Goal: Information Seeking & Learning: Find specific fact

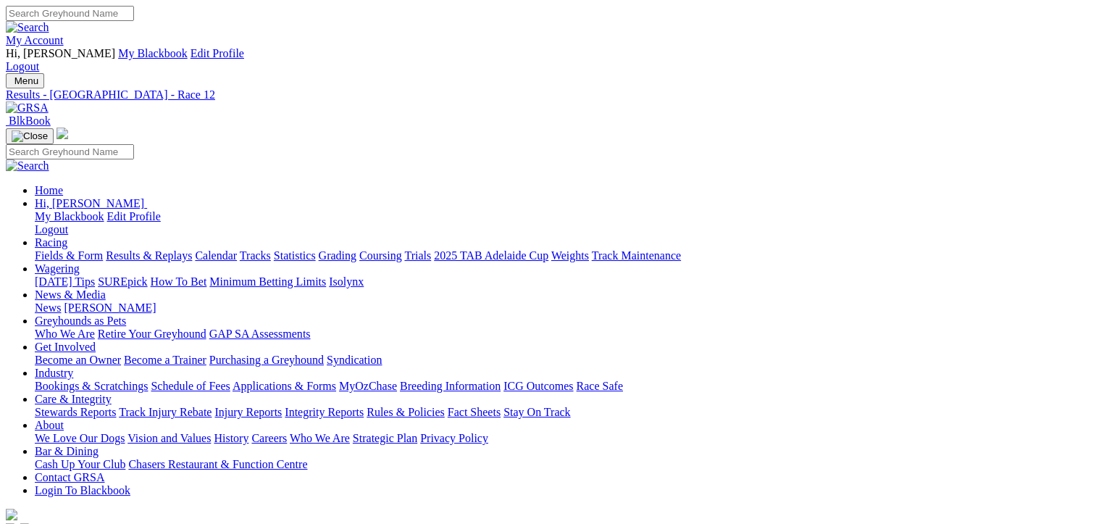
click at [169, 249] on link "Results & Replays" at bounding box center [149, 255] width 86 height 12
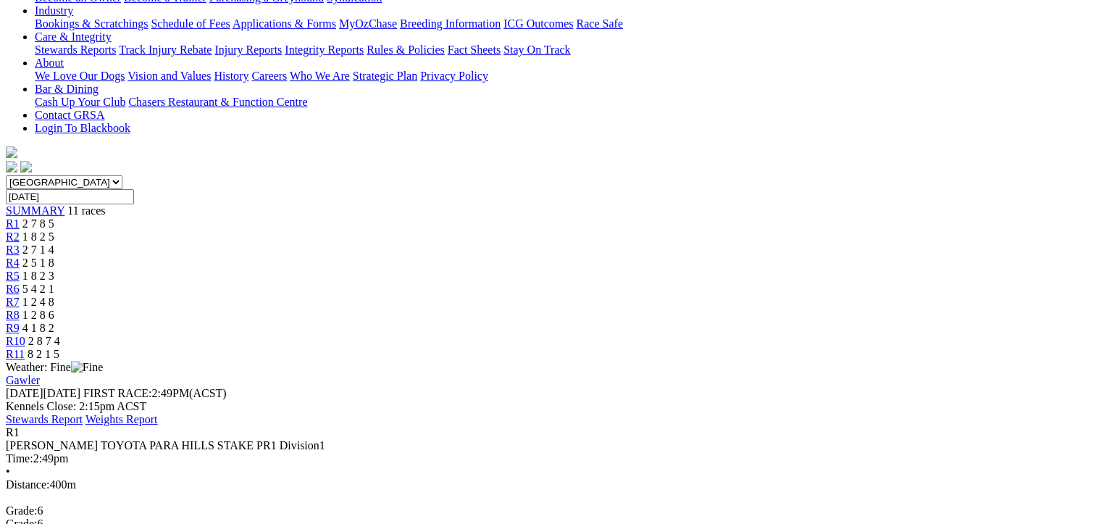
drag, startPoint x: 1019, startPoint y: 365, endPoint x: 85, endPoint y: 177, distance: 952.2
drag, startPoint x: 85, startPoint y: 177, endPoint x: 316, endPoint y: 272, distance: 250.0
copy tbody "1 South Stand Envy T: Don Turner 22.90 - $2.30 8.78 - 22.90 - $2.30 28.6 2 Bell…"
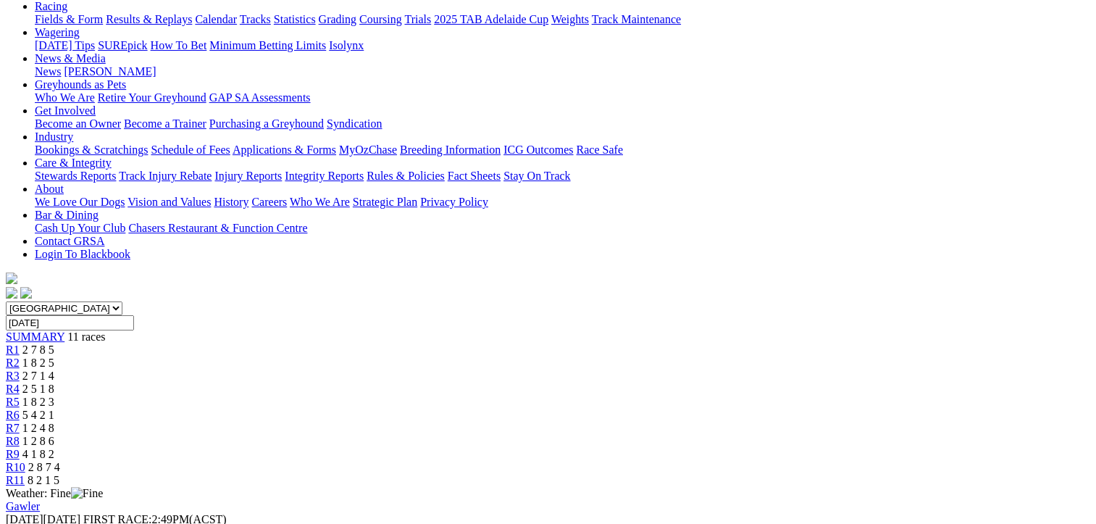
scroll to position [145, 0]
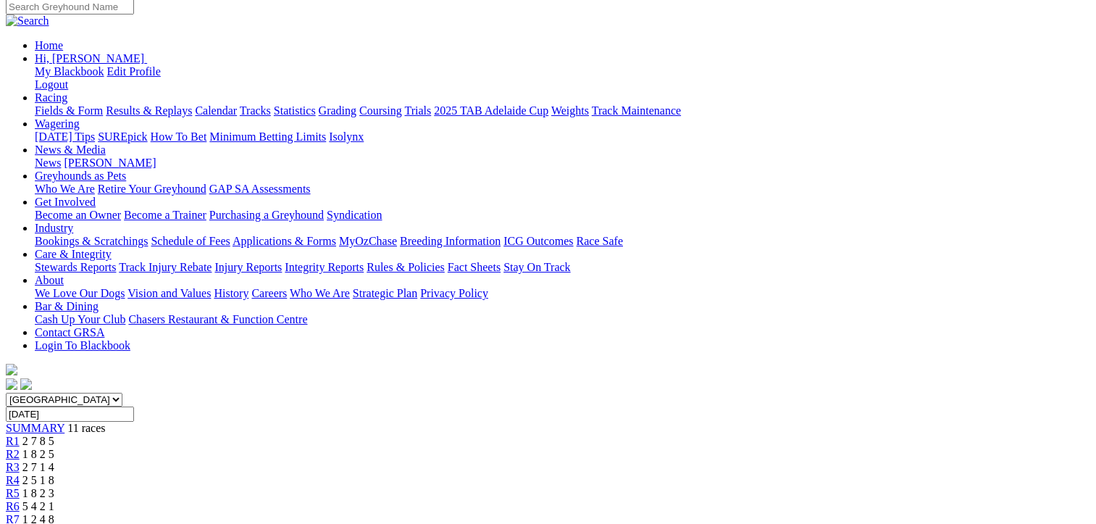
click at [20, 448] on link "R2" at bounding box center [13, 454] width 14 height 12
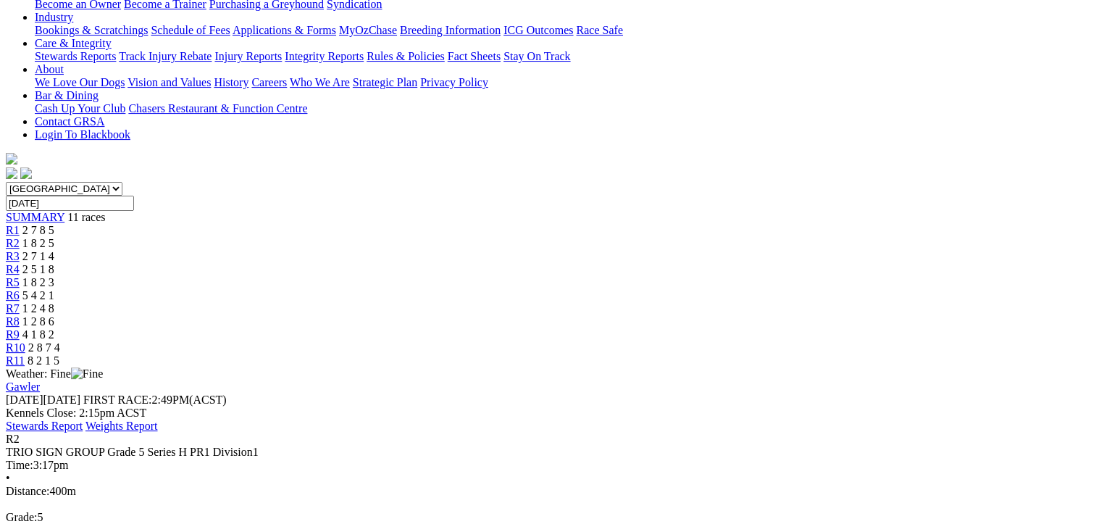
scroll to position [434, 0]
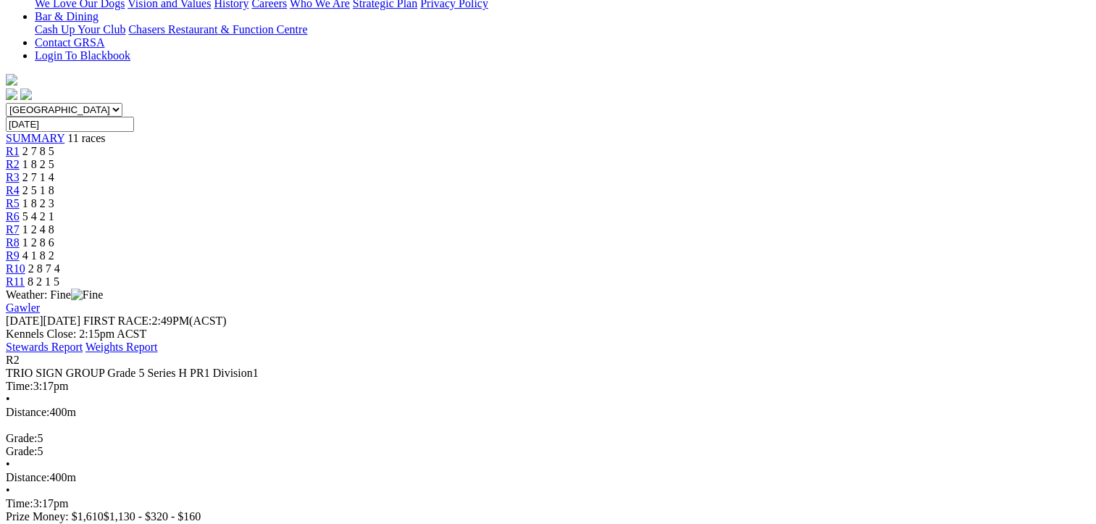
drag, startPoint x: 1017, startPoint y: 342, endPoint x: 78, endPoint y: 117, distance: 965.2
copy tbody "1 Find The Sun T: Kim Johnstone 22.60 - $2.60 8.54 - 22.60 - $2.60 27.6 2 Gold …"
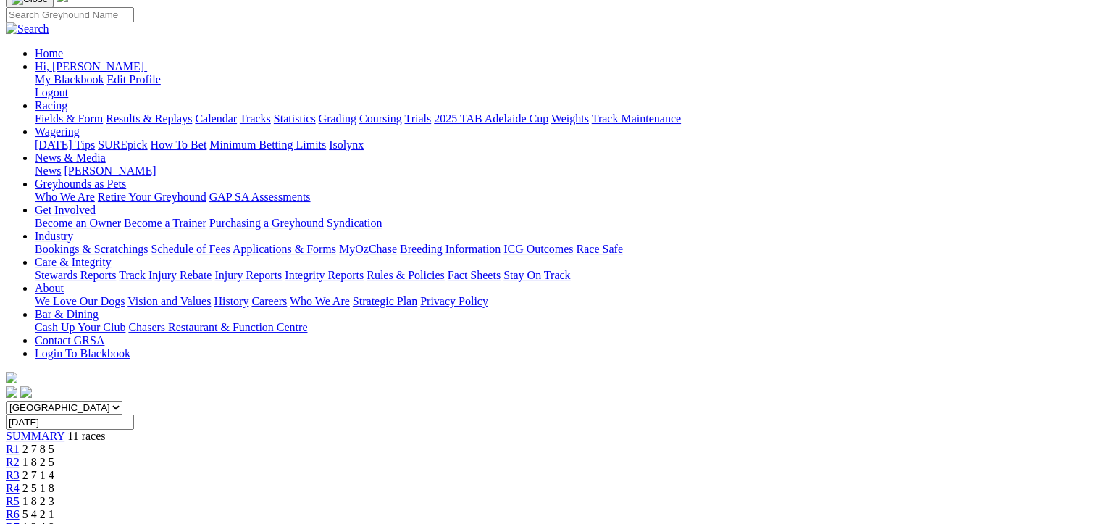
scroll to position [0, 0]
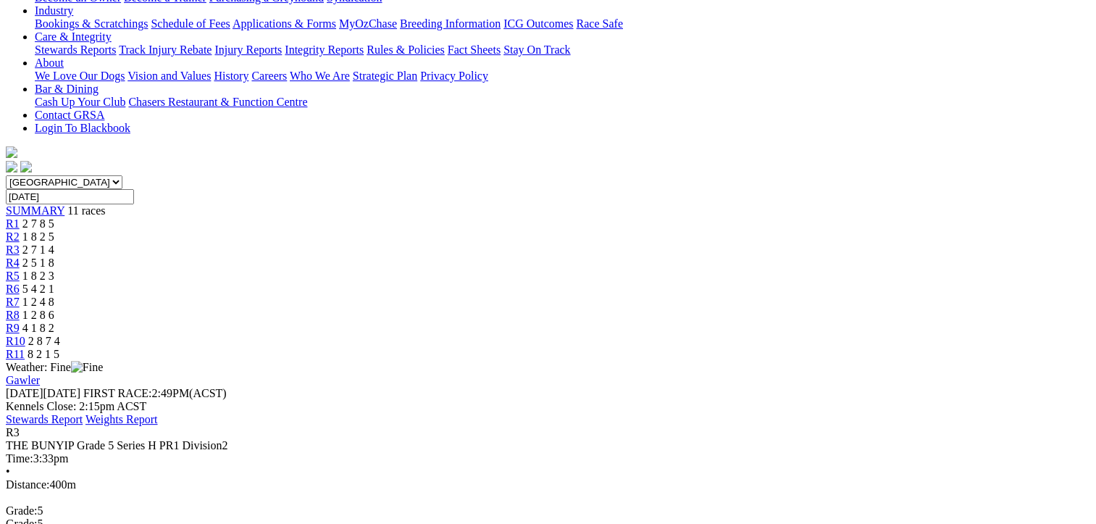
drag, startPoint x: 1017, startPoint y: 413, endPoint x: 78, endPoint y: 184, distance: 966.7
drag, startPoint x: 78, startPoint y: 184, endPoint x: 410, endPoint y: 262, distance: 340.8
copy tbody "1 Hi There Frank T: Kim Johnstone 22.72 - $1.60 8.68 - 22.72 - $1.60 32.5 2 Sai…"
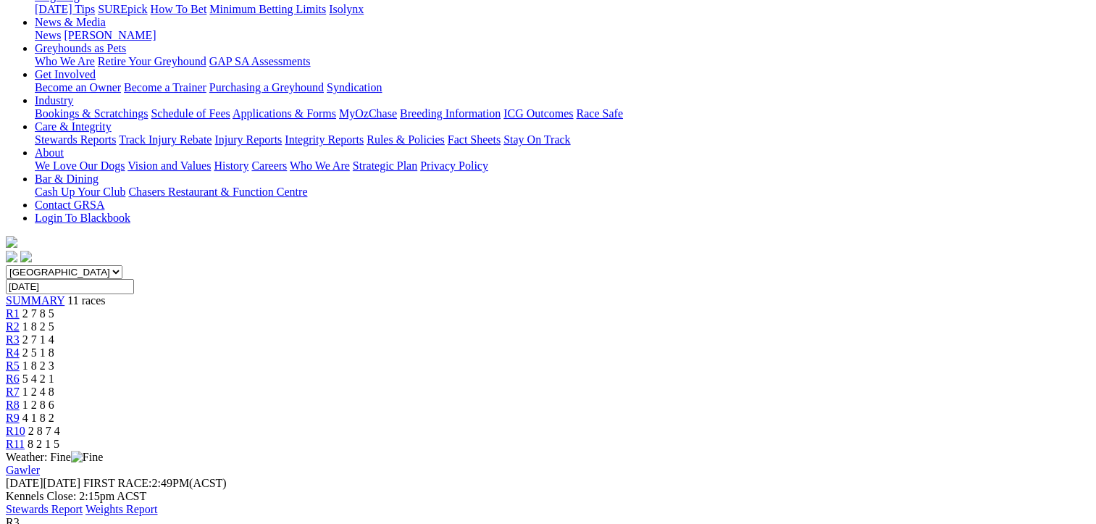
scroll to position [72, 0]
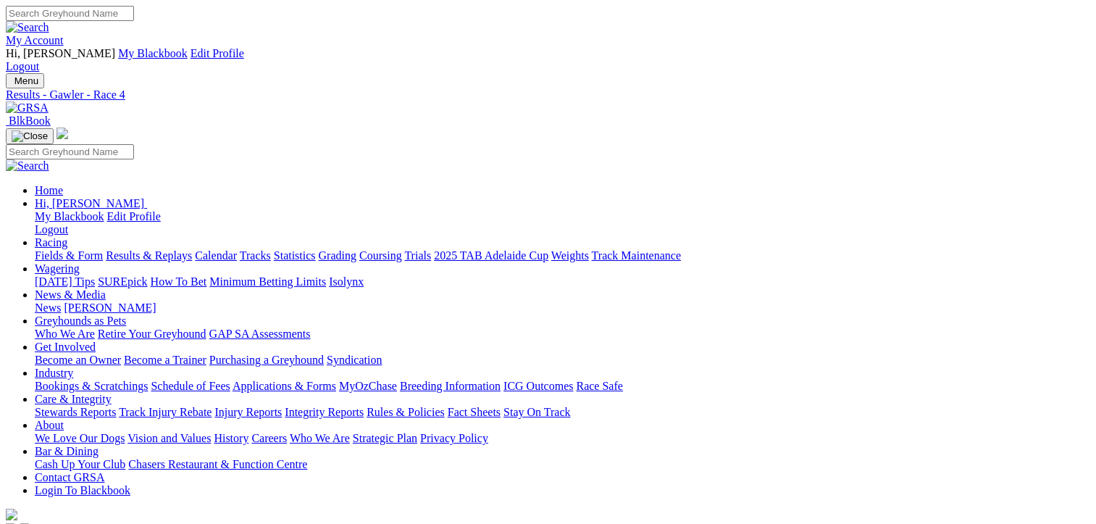
scroll to position [362, 0]
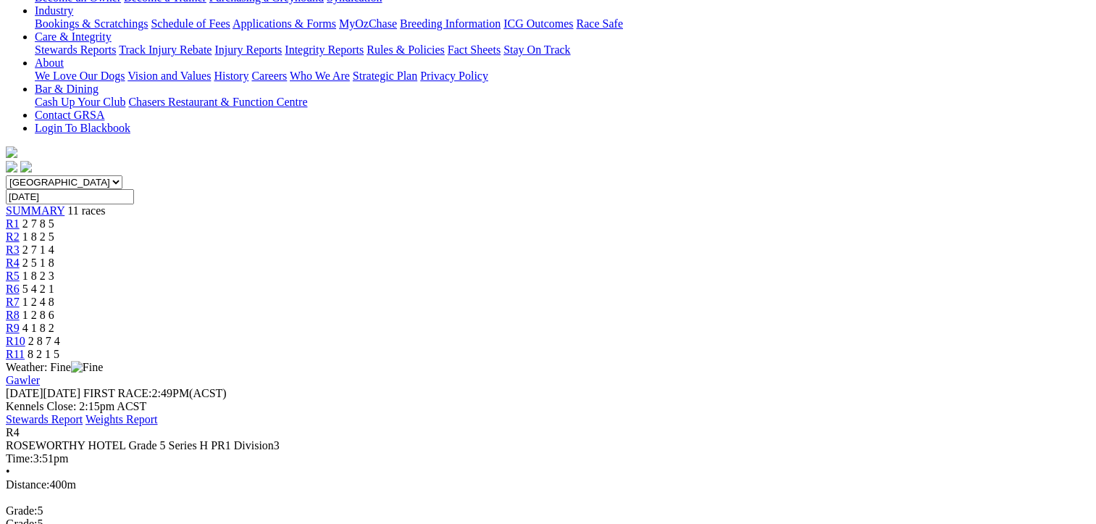
drag, startPoint x: 1015, startPoint y: 364, endPoint x: 83, endPoint y: 190, distance: 948.1
drag, startPoint x: 83, startPoint y: 190, endPoint x: 337, endPoint y: 256, distance: 262.1
copy tbody "1 Irinka Benji T: Ben Rawlings 22.73 - $2.50 8.83 - 22.73 - $2.50 34.7 2 Alling…"
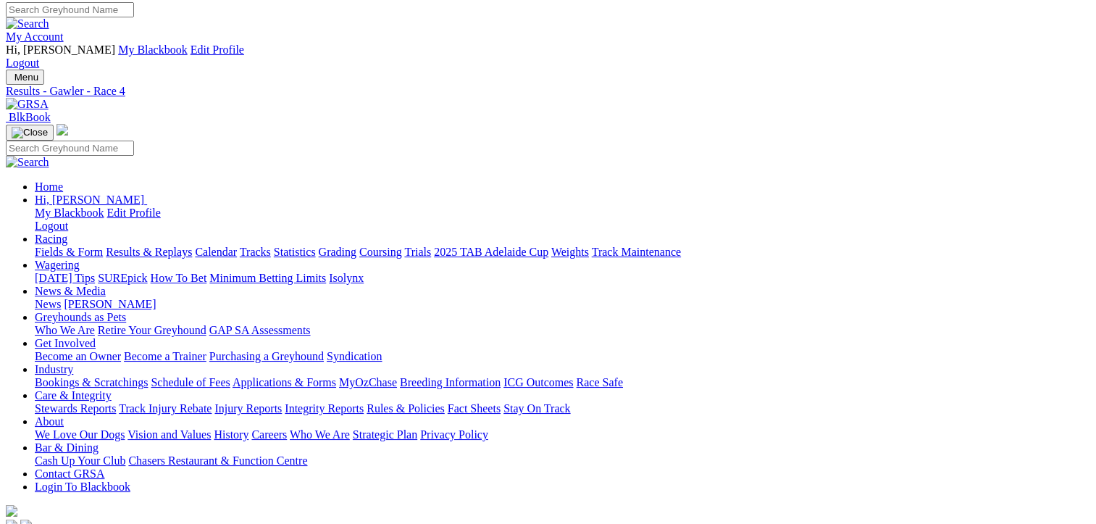
scroll to position [0, 0]
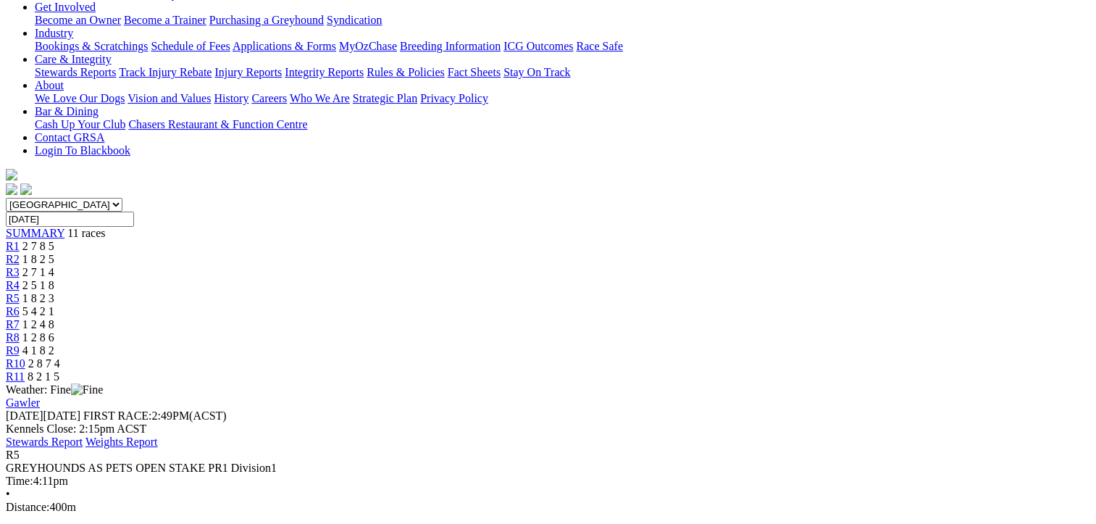
scroll to position [362, 0]
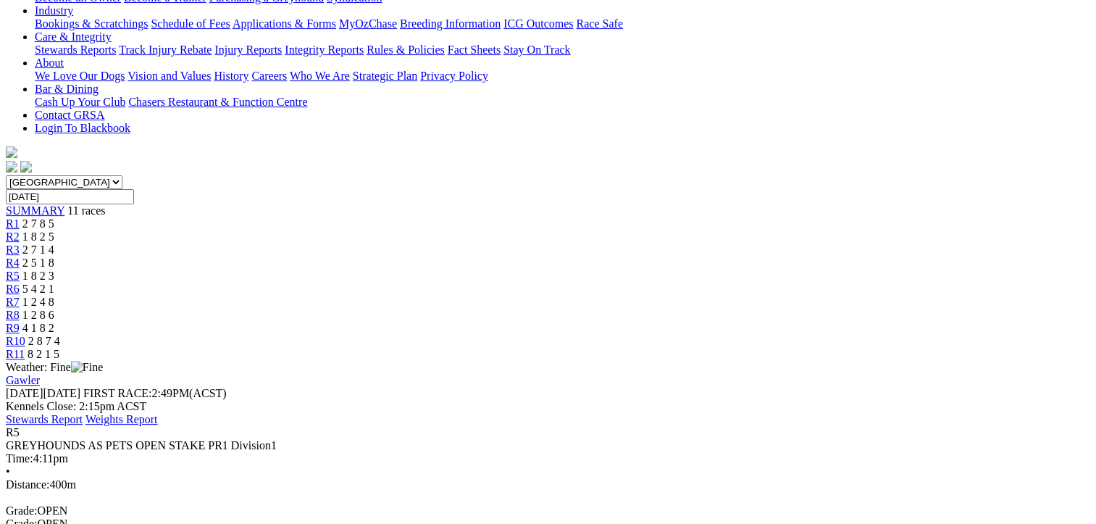
drag, startPoint x: 1017, startPoint y: 459, endPoint x: 83, endPoint y: 206, distance: 967.9
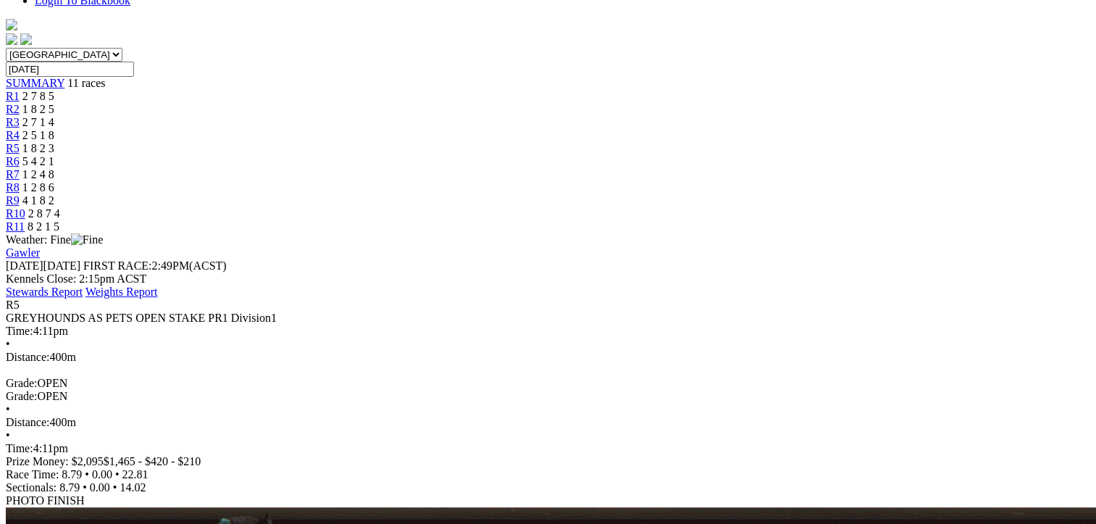
scroll to position [507, 0]
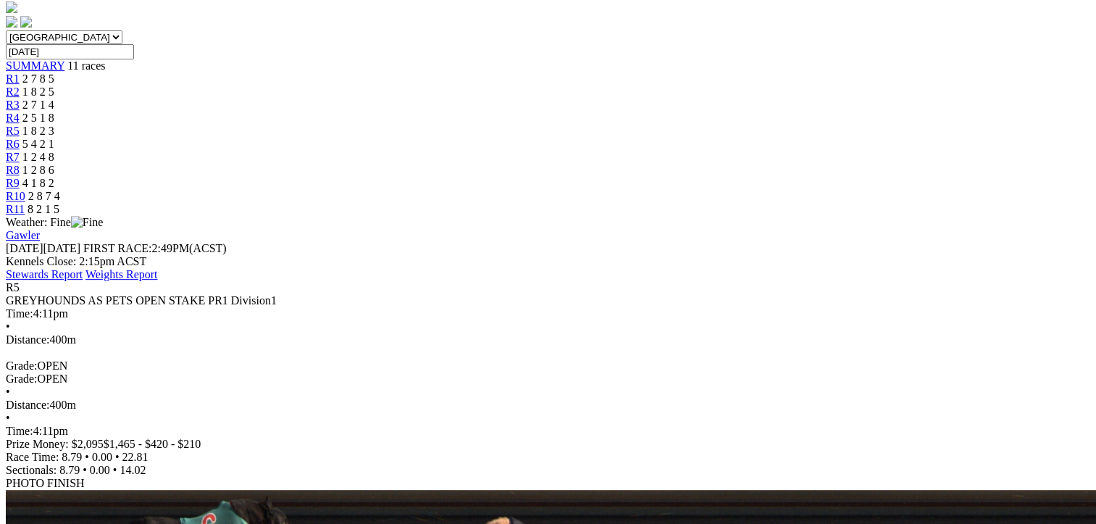
copy tbody "1 Witcher Rose T: Tony Lagana 22.81 - $2.80 8.79 - 22.81 - $2.80 34.2 2 Prime O…"
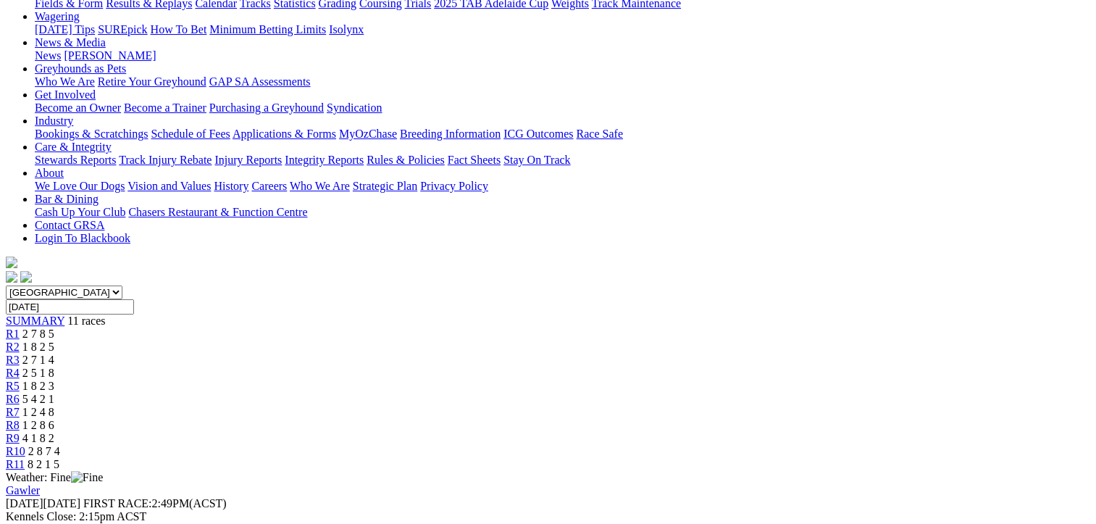
scroll to position [0, 0]
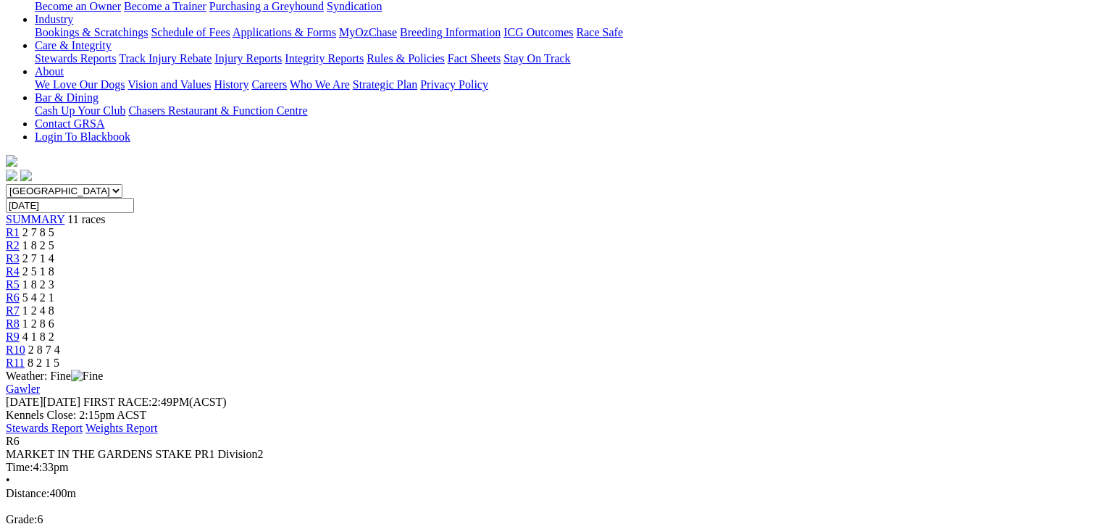
scroll to position [362, 0]
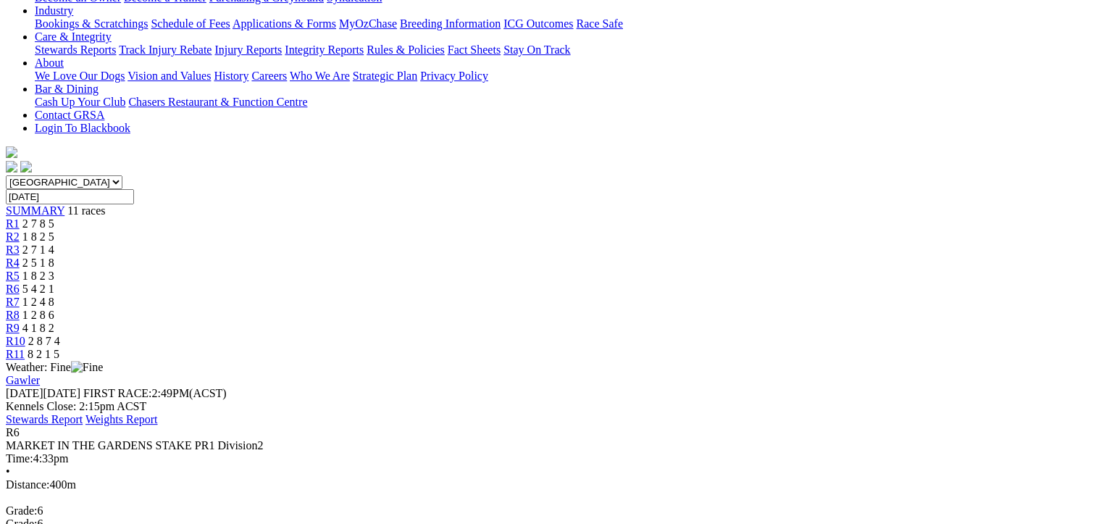
drag, startPoint x: 1017, startPoint y: 413, endPoint x: 75, endPoint y: 190, distance: 968.0
copy tbody "1 Red Said So T: [PERSON_NAME] 23.31 - $3.80 8.73 - 23.31 - $3.80 31.7 2 Spring…"
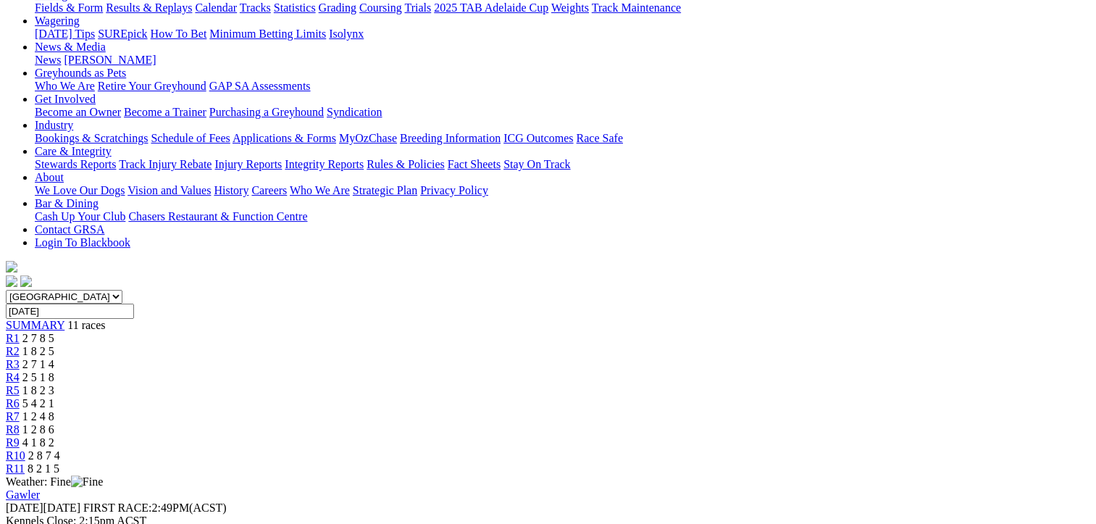
scroll to position [0, 0]
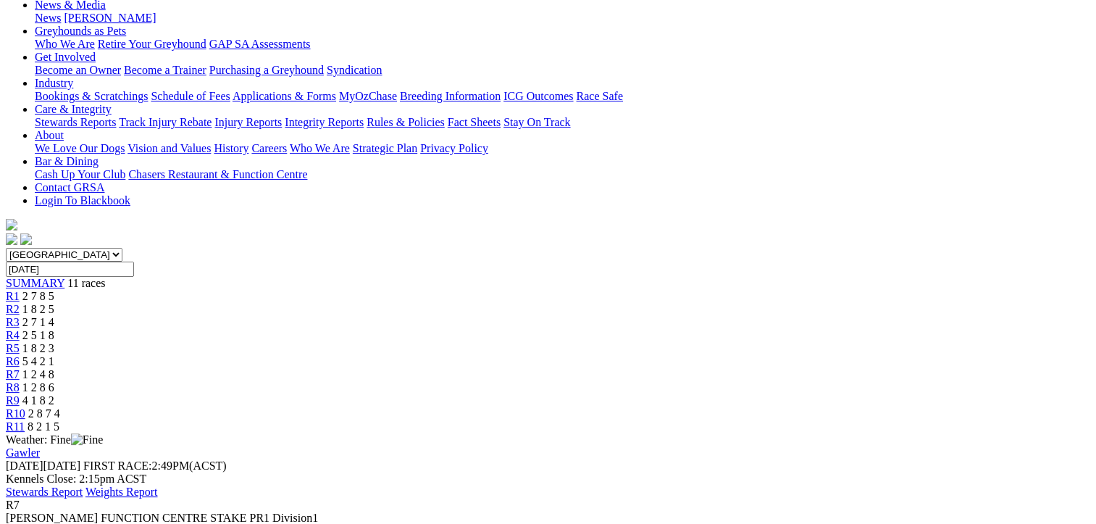
drag, startPoint x: 1014, startPoint y: 434, endPoint x: 81, endPoint y: 266, distance: 947.7
drag, startPoint x: 81, startPoint y: 266, endPoint x: 337, endPoint y: 299, distance: 257.8
copy tbody "1 Keeley Rose T: Tony Lagana 30.68 - $3.00 3.17 15.94 30.68 - $3.00 26.8 2 Bang…"
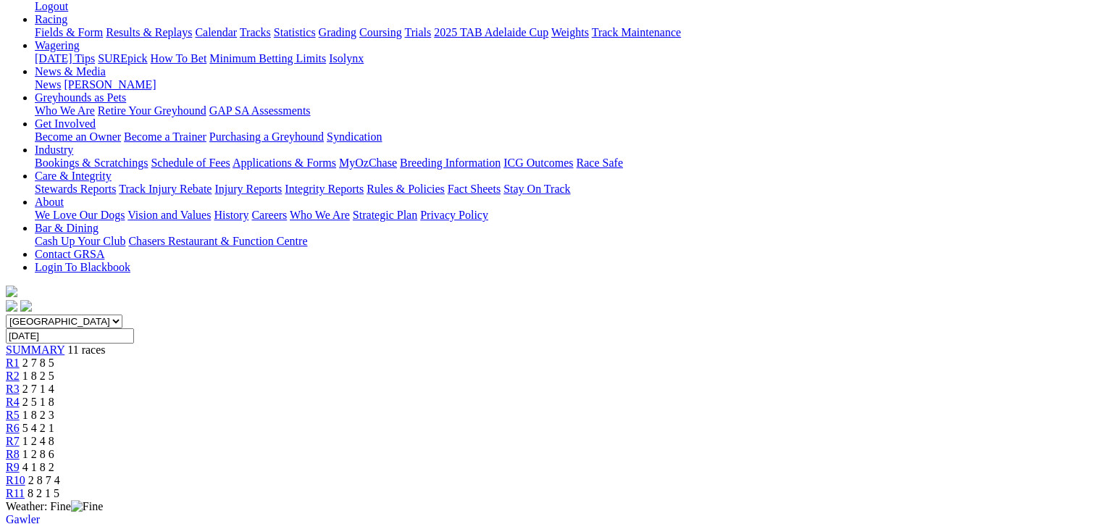
scroll to position [0, 0]
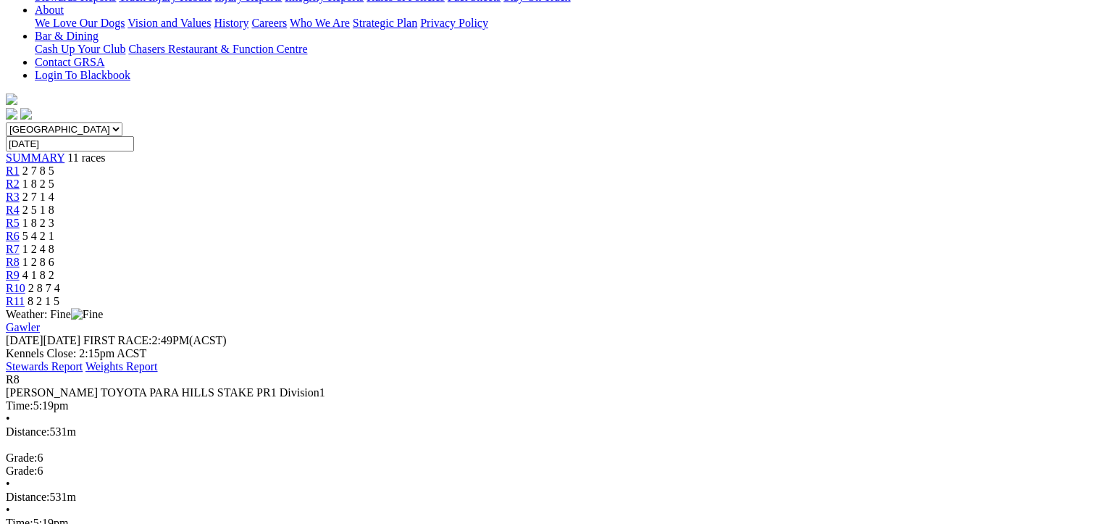
scroll to position [434, 0]
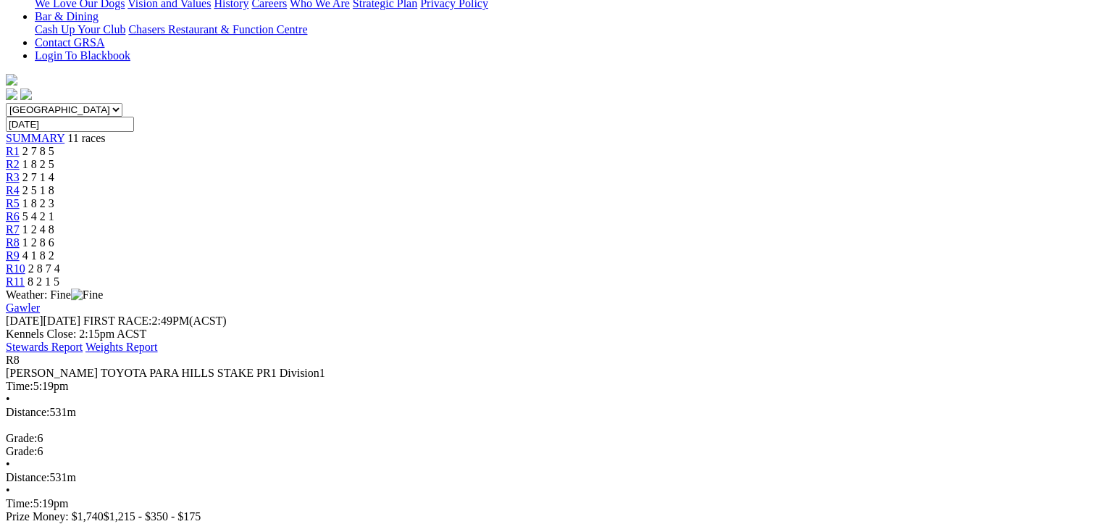
drag, startPoint x: 1019, startPoint y: 387, endPoint x: 77, endPoint y: 133, distance: 975.1
drag, startPoint x: 77, startPoint y: 133, endPoint x: 418, endPoint y: 221, distance: 351.5
copy tbody "1 Binnaway Warrior T: Nicole Price SA Bred 30.77 - $1.10 3.36 15.95 30.77 - $1.…"
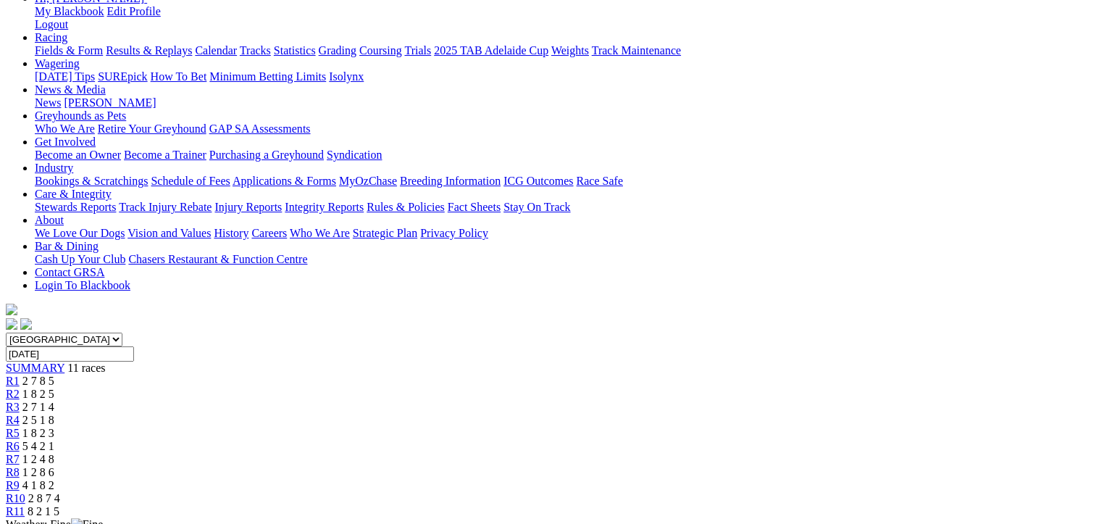
scroll to position [0, 0]
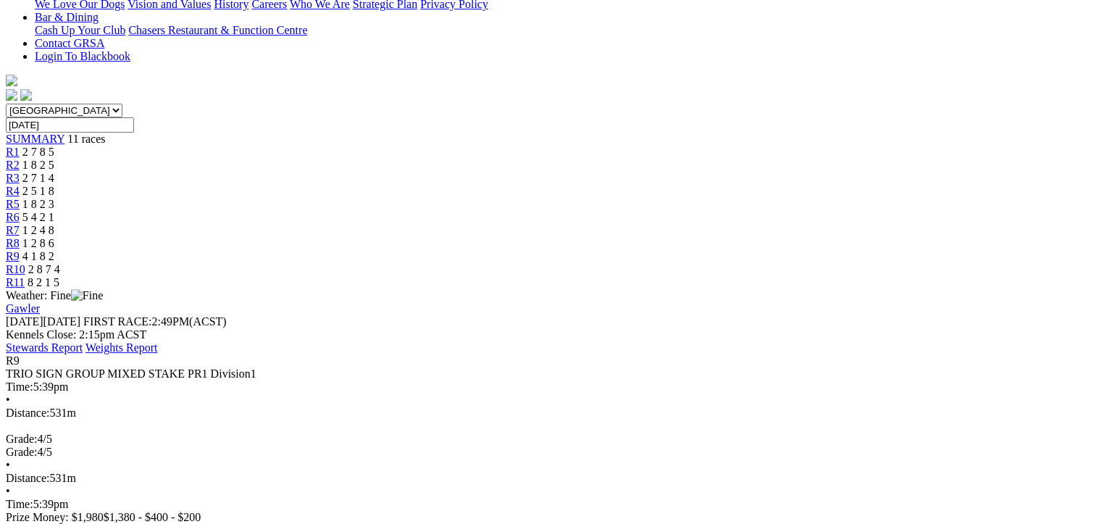
scroll to position [434, 0]
drag, startPoint x: 1017, startPoint y: 292, endPoint x: 82, endPoint y: 117, distance: 951.0
drag, startPoint x: 82, startPoint y: 117, endPoint x: 329, endPoint y: 210, distance: 263.8
copy tbody "1 [PERSON_NAME] T: [PERSON_NAME] SA Bred 30.87 - $1.90 3.22 16.06 30.87 - $1.90…"
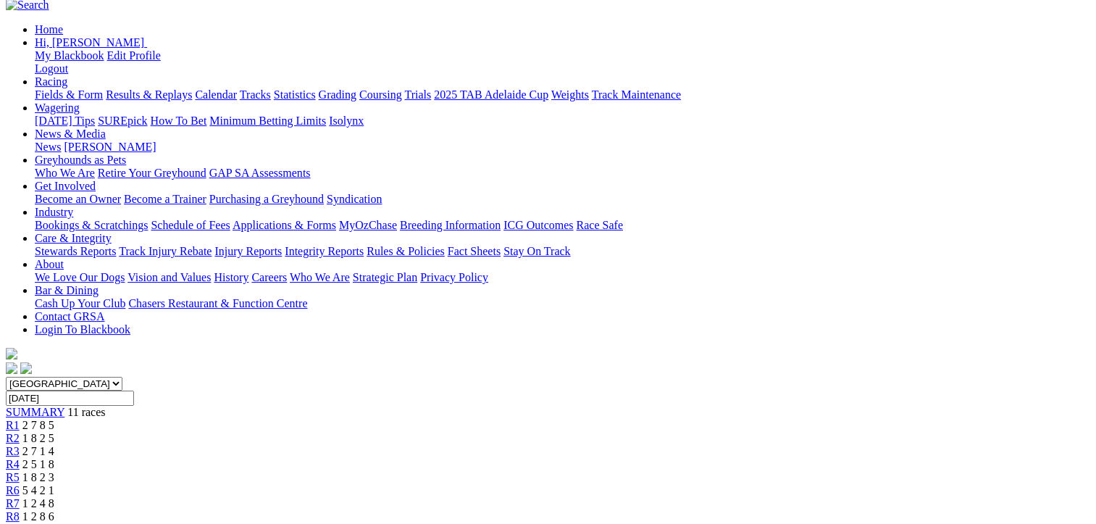
scroll to position [0, 0]
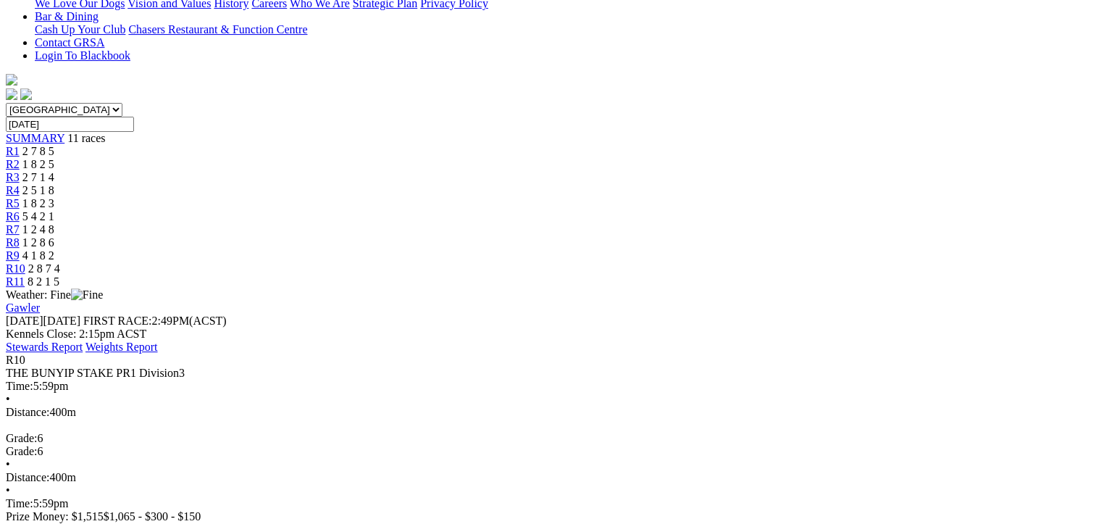
drag, startPoint x: 1012, startPoint y: 345, endPoint x: 83, endPoint y: 123, distance: 956.0
drag, startPoint x: 83, startPoint y: 123, endPoint x: 342, endPoint y: 190, distance: 267.7
copy tbody "1 Carry On [PERSON_NAME]: [PERSON_NAME] 22.98 - $3.20 8.81 - 22.98 - $3.20 27.5…"
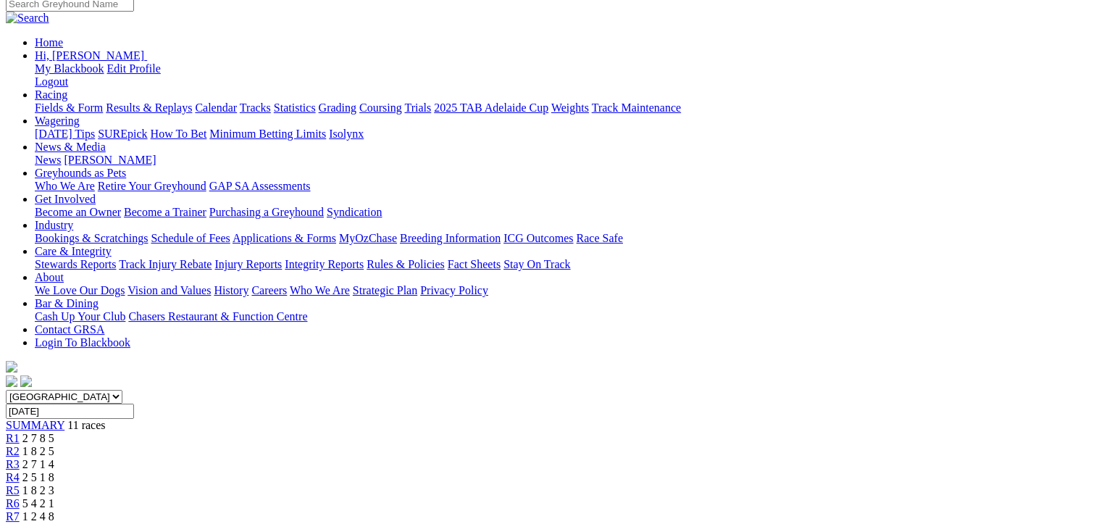
scroll to position [0, 0]
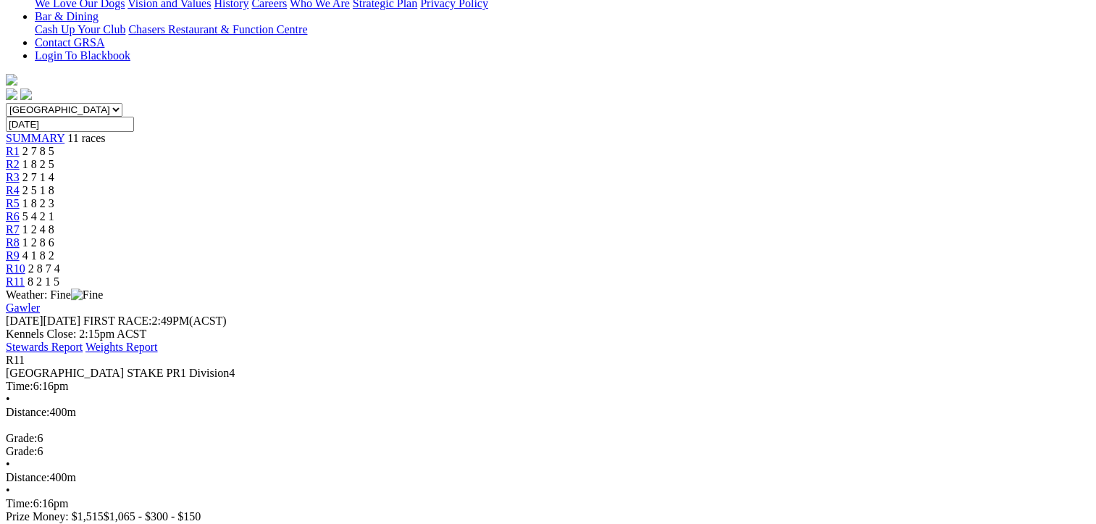
drag, startPoint x: 927, startPoint y: 350, endPoint x: 90, endPoint y: 119, distance: 868.2
drag, startPoint x: 90, startPoint y: 119, endPoint x: 313, endPoint y: 193, distance: 234.7
copy tbody "Frenzy Attack T: Brenda Oakey 23.04 - $7.50 8.68 - 23.04 - $7.50 27.2 2 Jason R…"
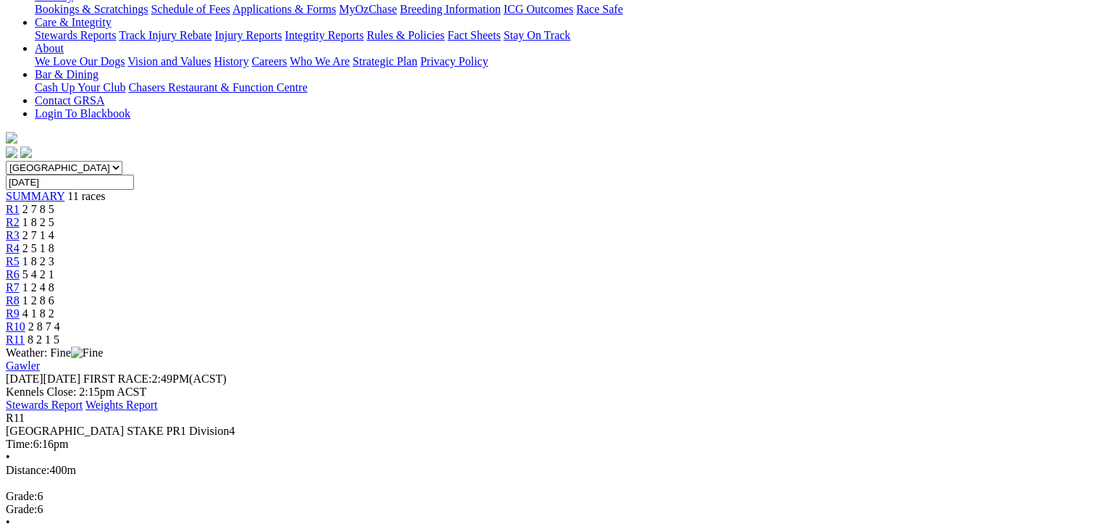
scroll to position [362, 0]
